Goal: Information Seeking & Learning: Learn about a topic

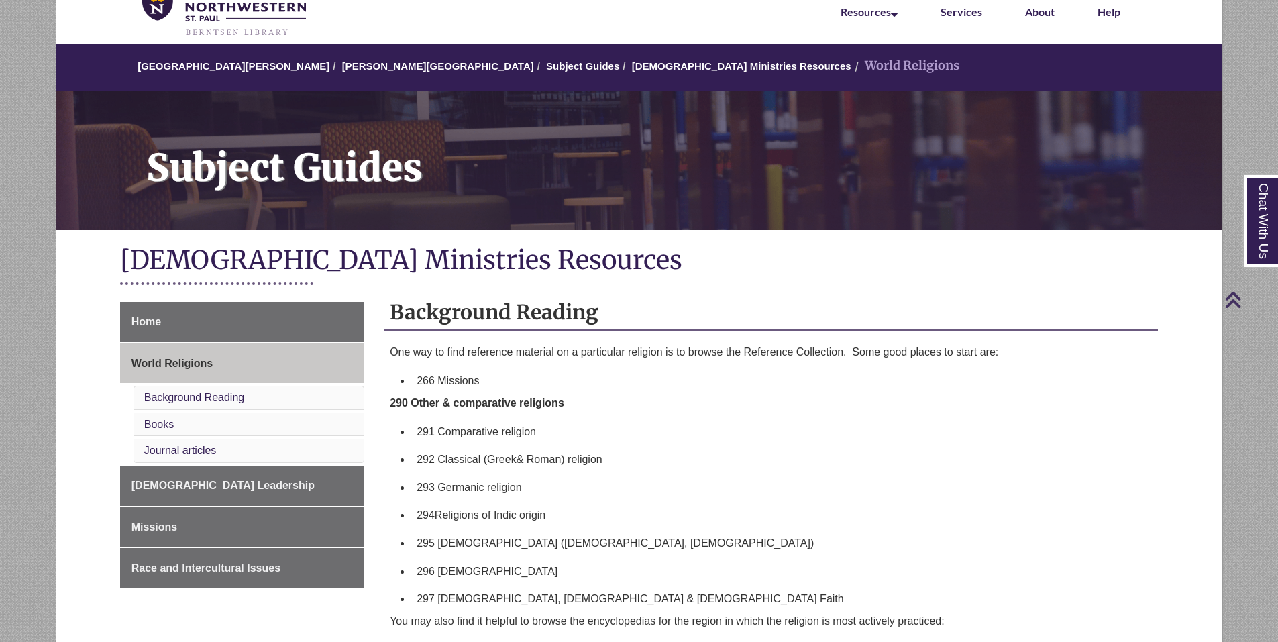
scroll to position [67, 0]
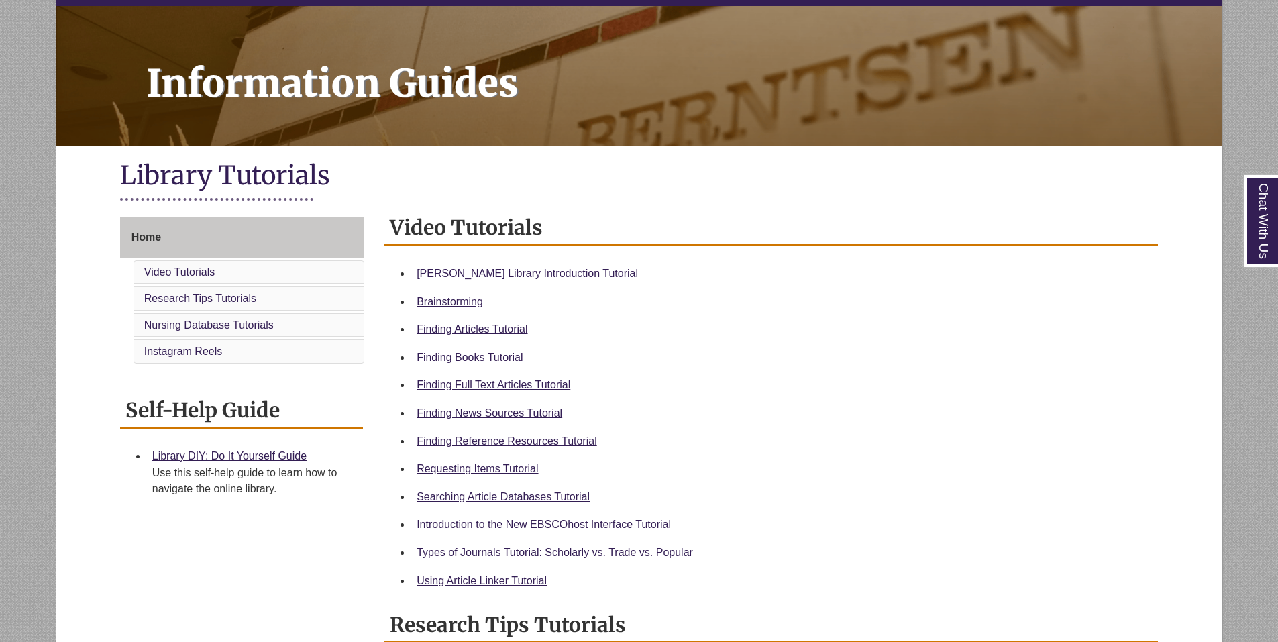
scroll to position [201, 0]
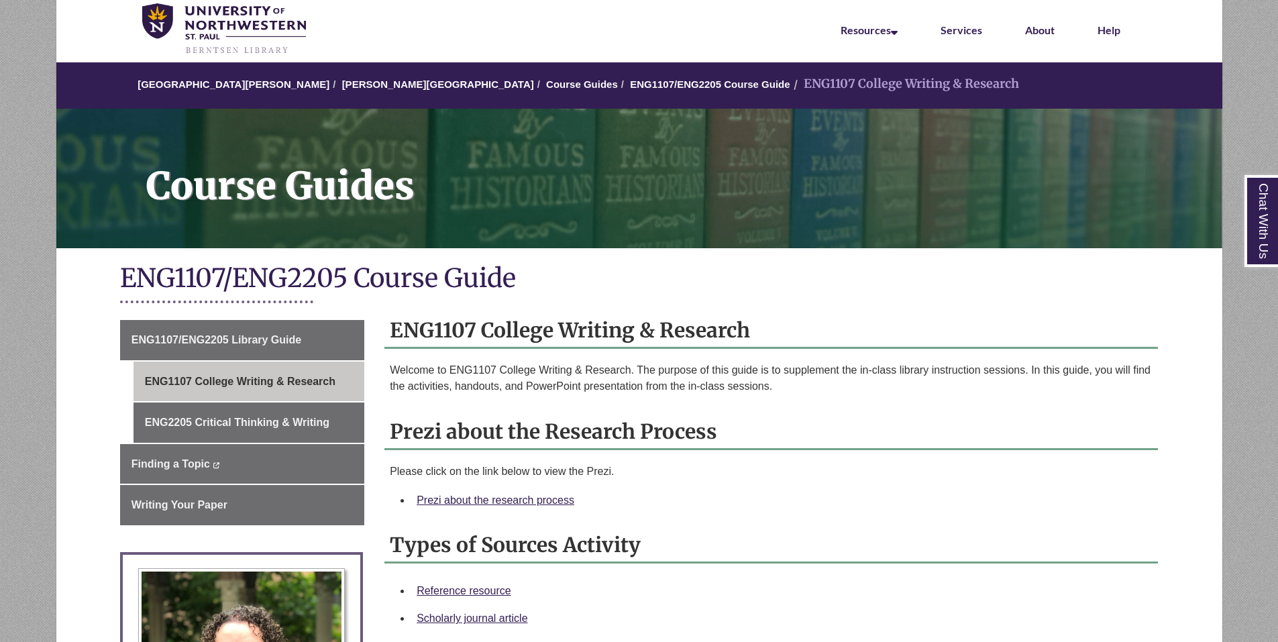
scroll to position [134, 0]
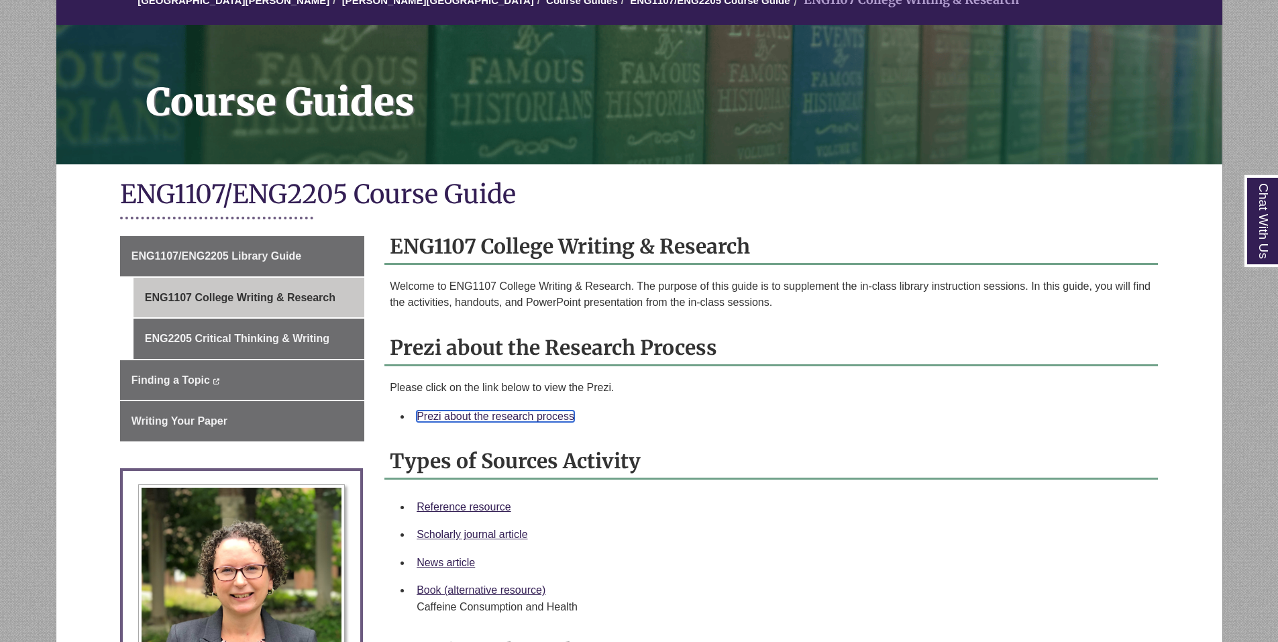
click at [512, 417] on link "Prezi about the research process" at bounding box center [496, 416] width 158 height 11
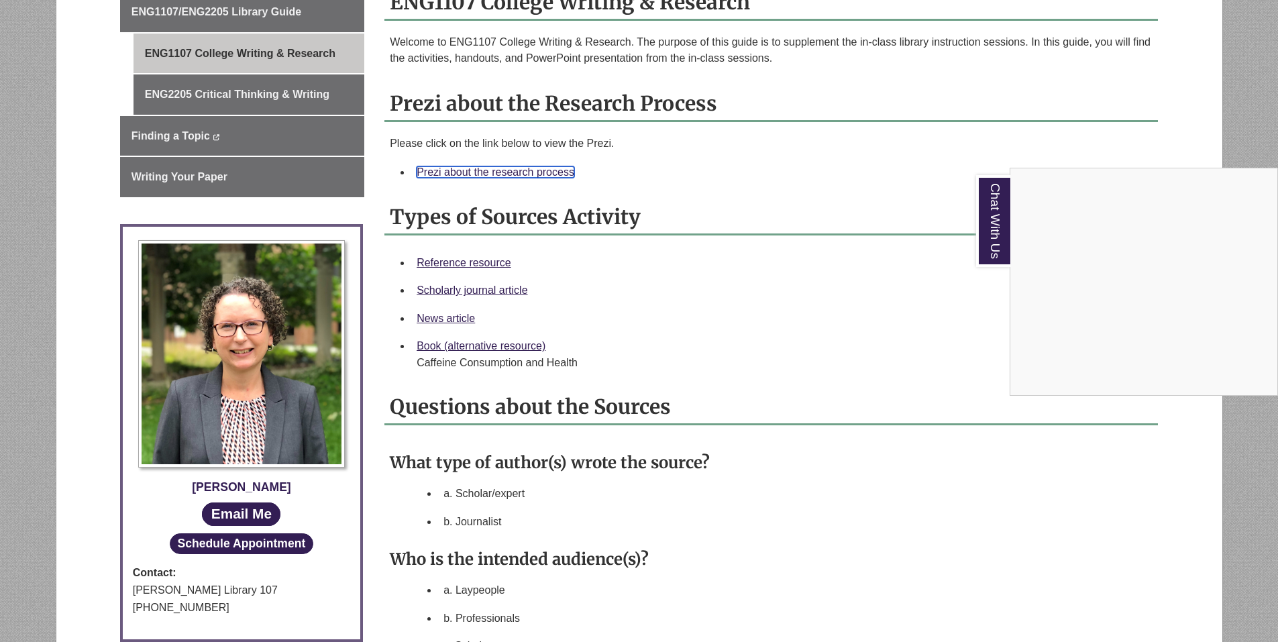
scroll to position [403, 0]
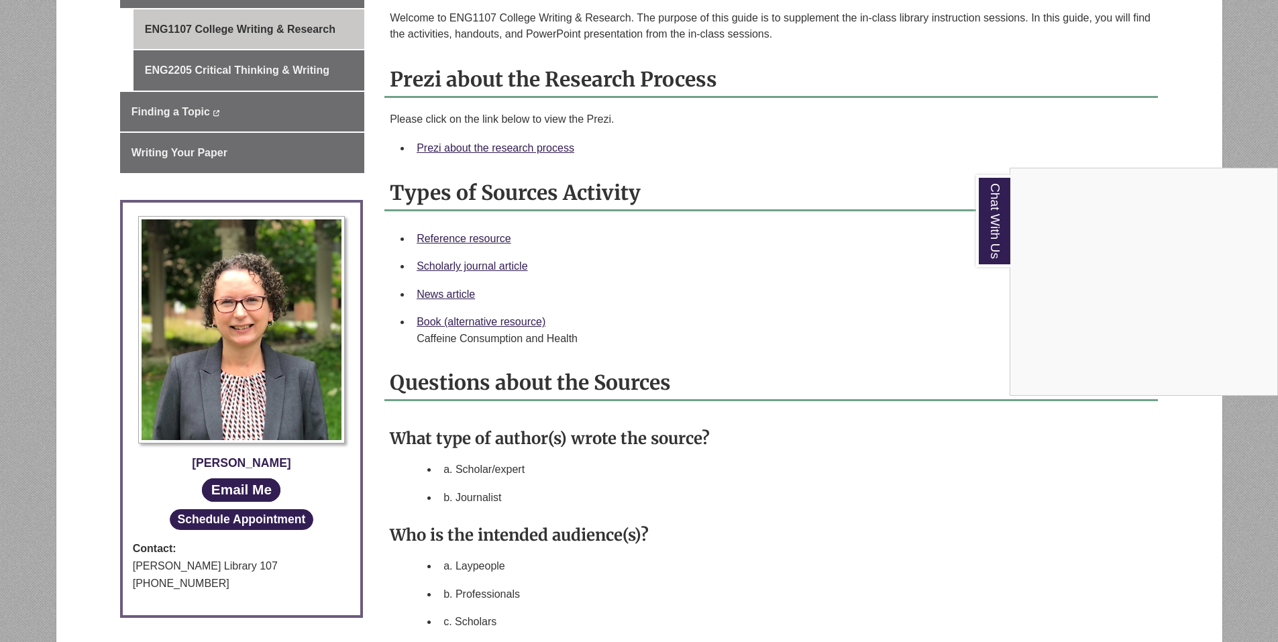
click at [452, 468] on div "Chat With Us" at bounding box center [639, 321] width 1278 height 642
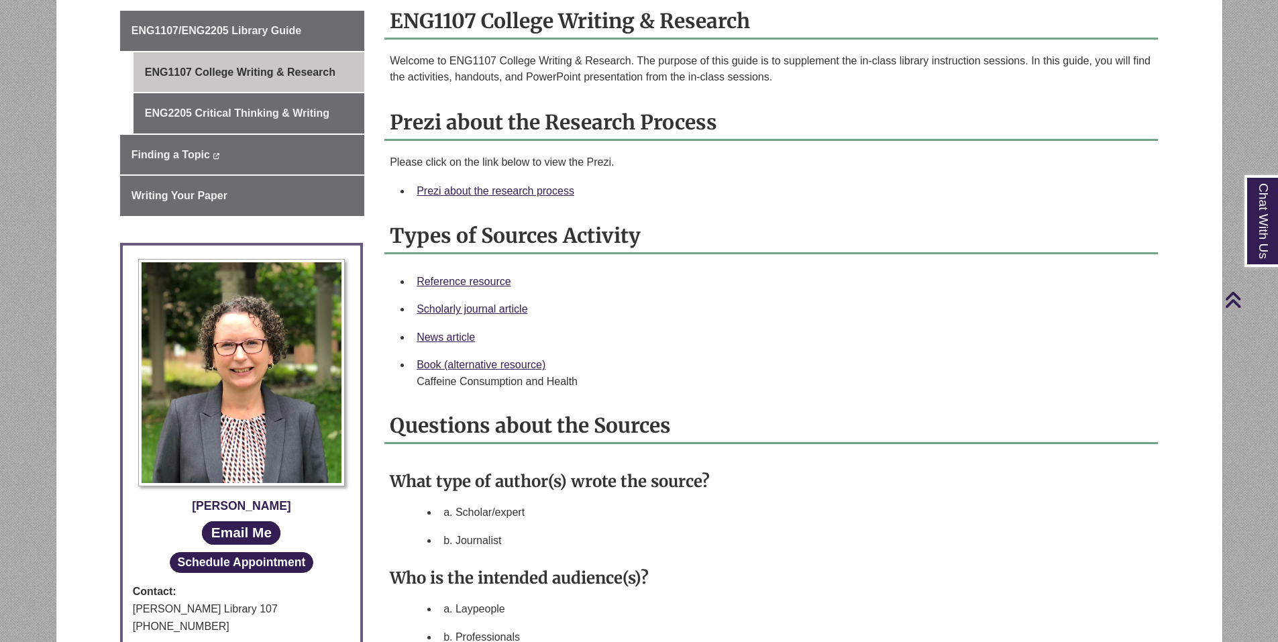
scroll to position [336, 0]
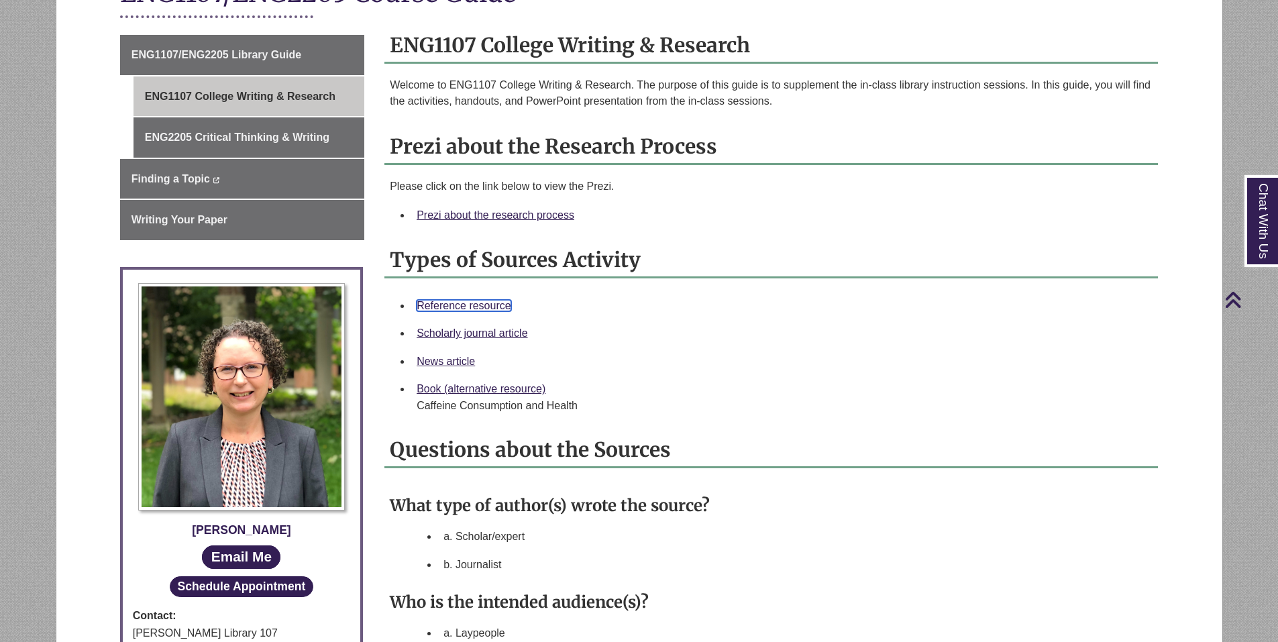
click at [462, 307] on link "Reference resource" at bounding box center [464, 305] width 95 height 11
click at [695, 303] on div "Reference resource" at bounding box center [782, 305] width 731 height 17
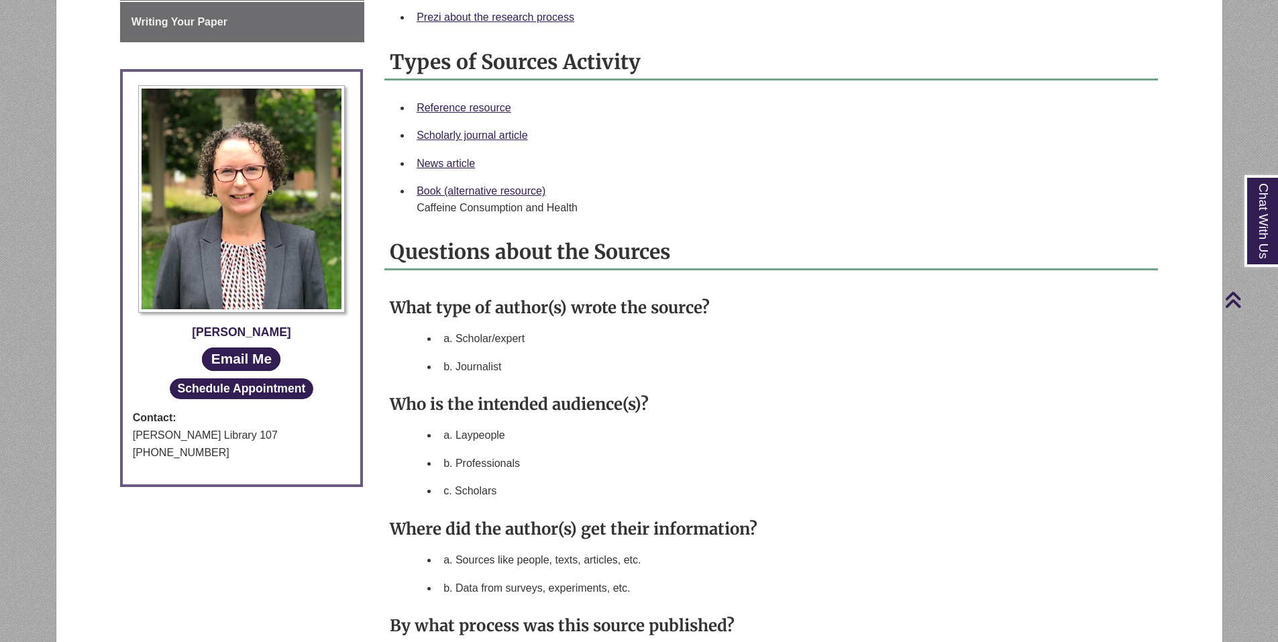
scroll to position [537, 0]
